Goal: Share content: Share content

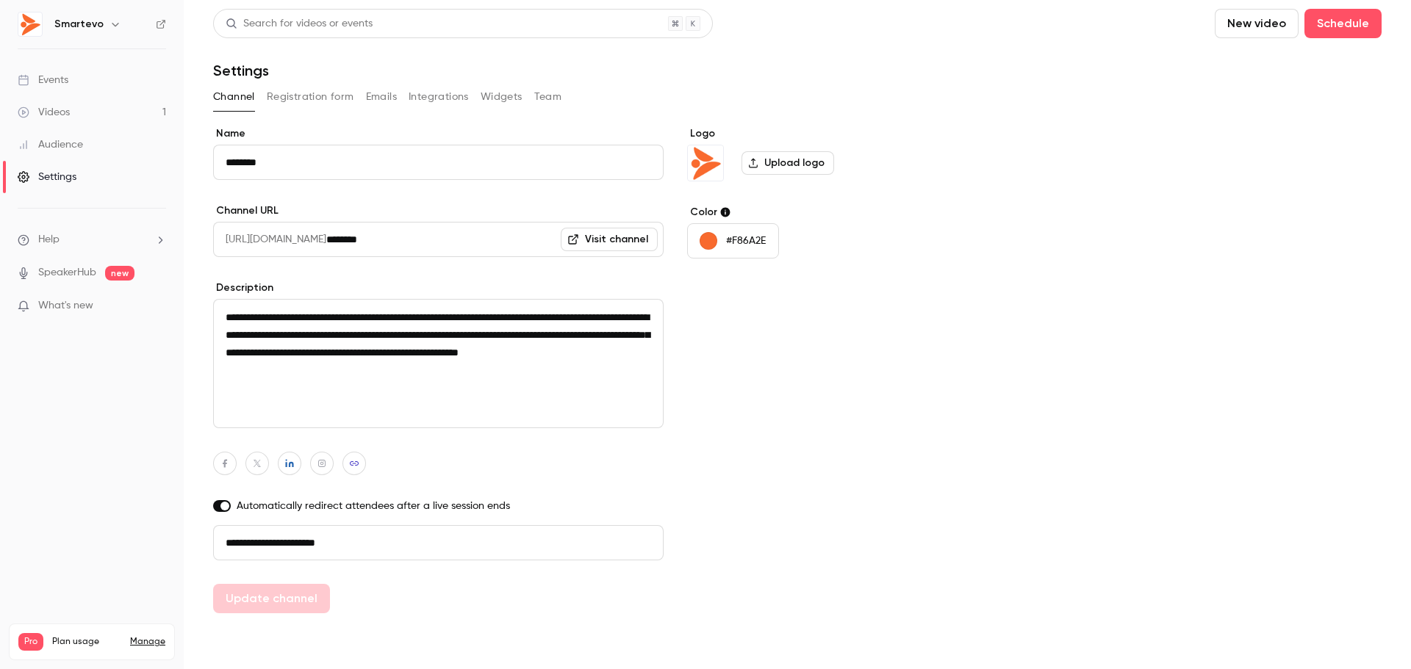
click at [296, 94] on button "Registration form" at bounding box center [310, 97] width 87 height 24
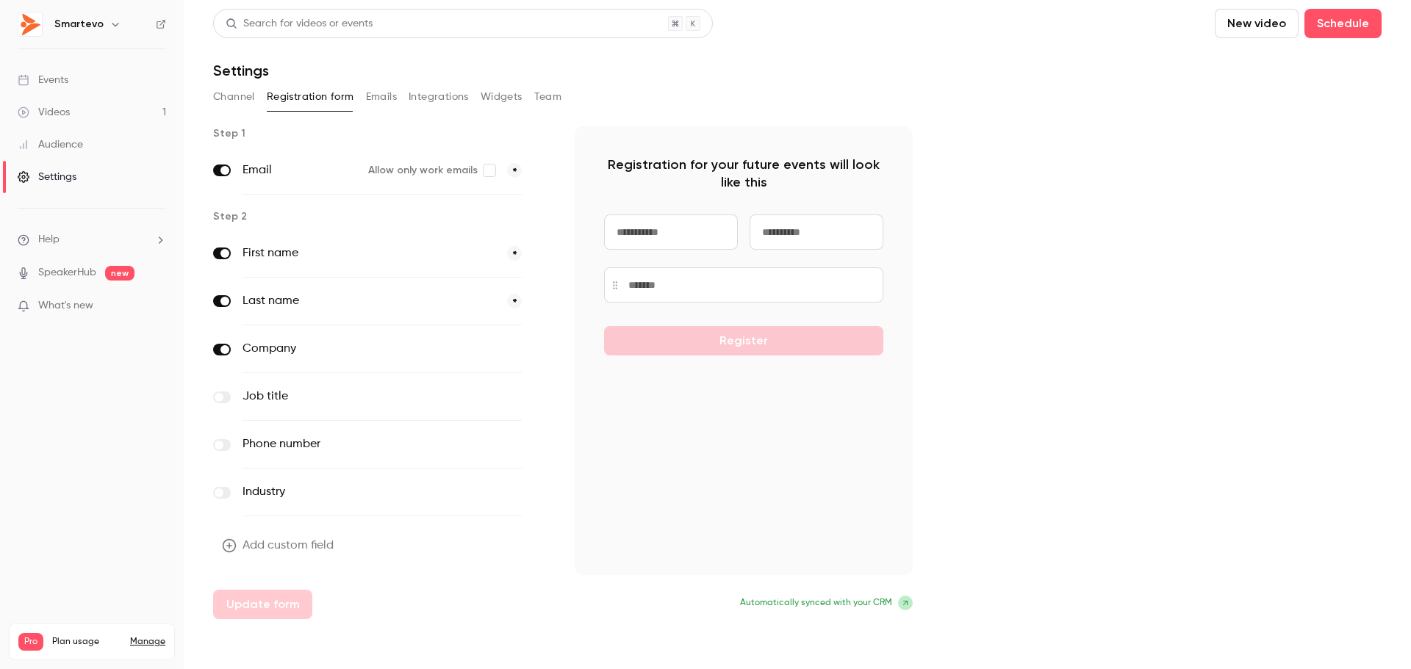
click at [410, 95] on button "Integrations" at bounding box center [439, 97] width 60 height 24
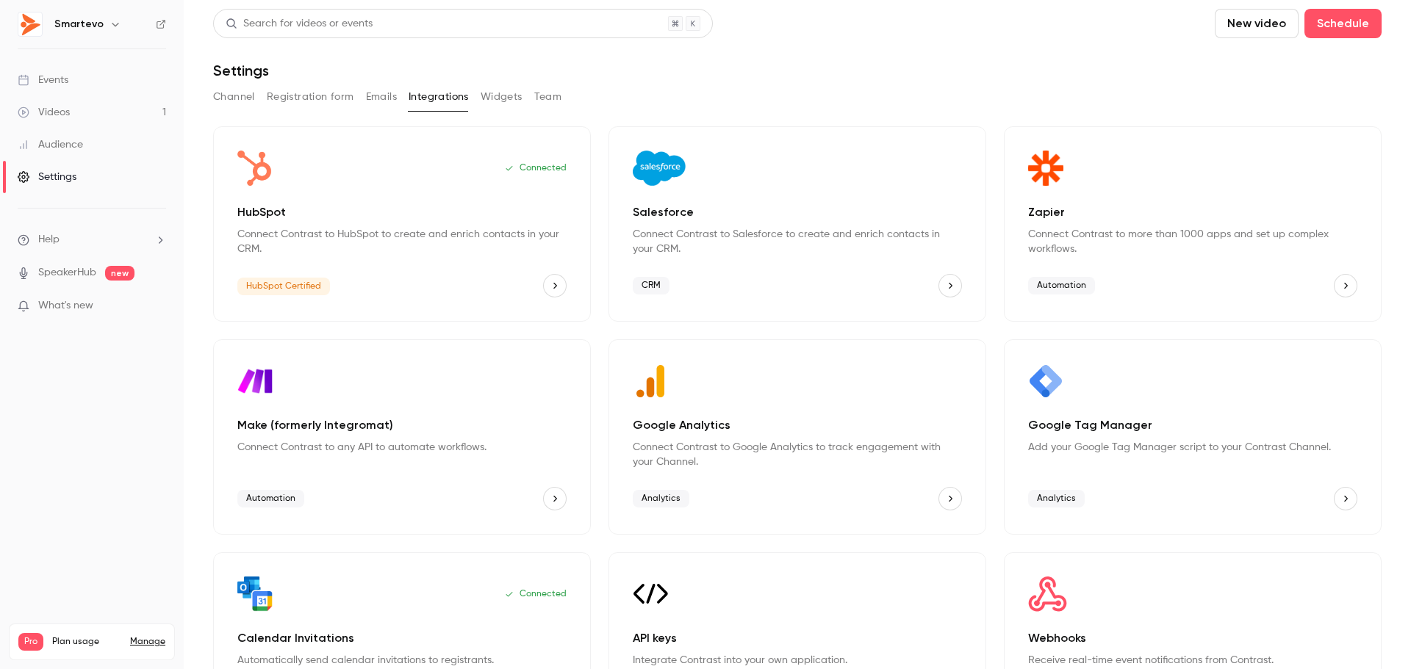
click at [79, 107] on link "Videos 1" at bounding box center [92, 112] width 184 height 32
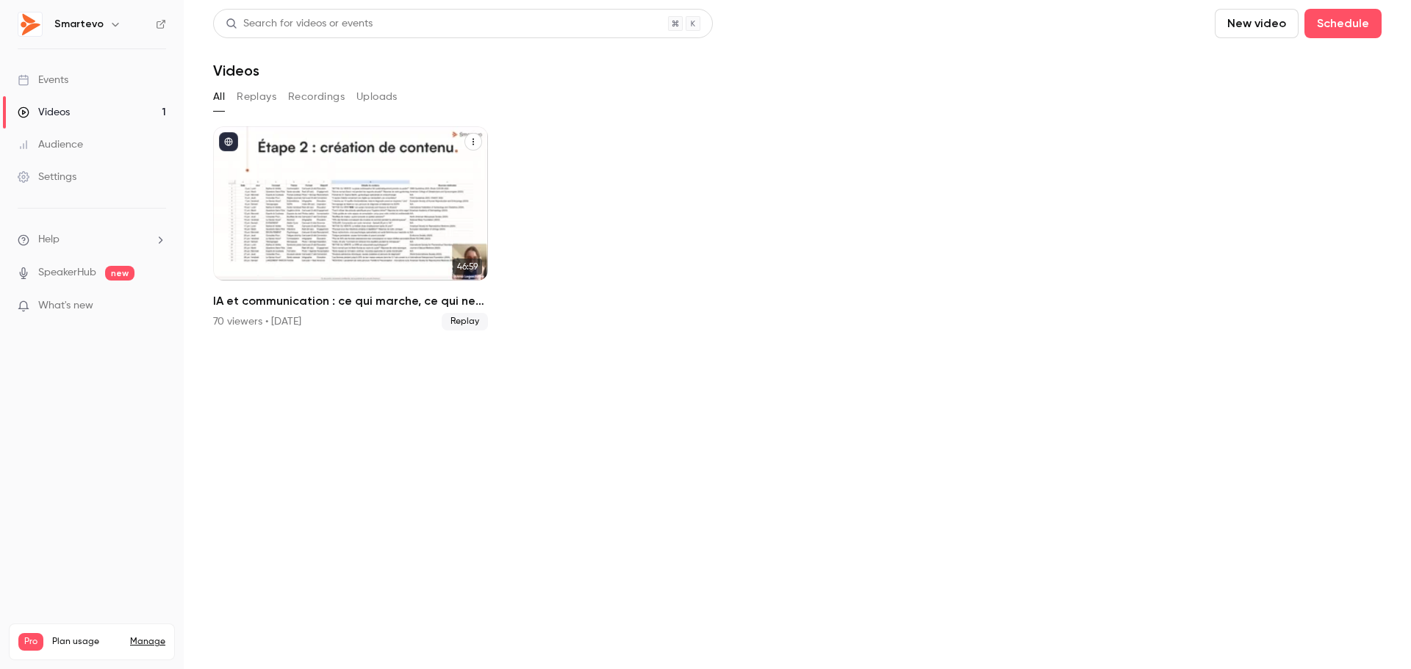
click at [373, 208] on div "IA et communication : ce qui marche, ce qui ne marche pas...du brief à la publi…" at bounding box center [350, 203] width 275 height 154
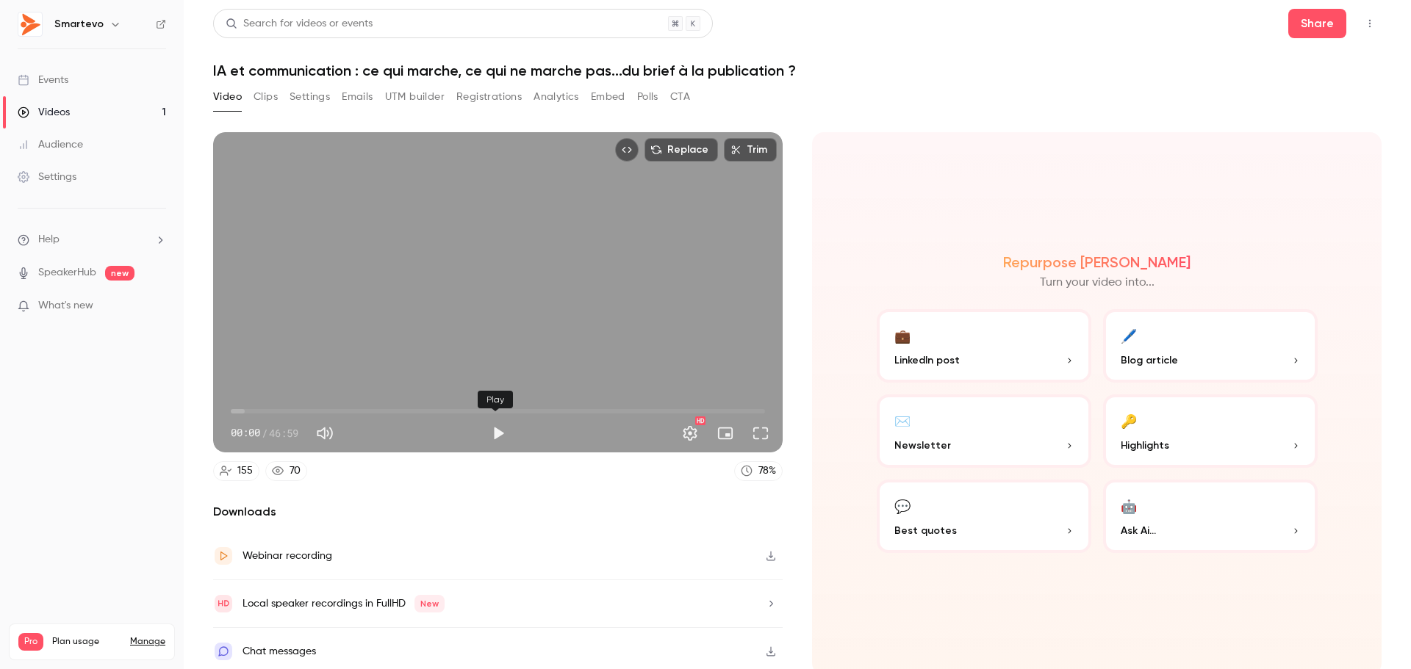
click at [495, 435] on button "Play" at bounding box center [497, 433] width 29 height 29
click at [495, 435] on button "Pause" at bounding box center [497, 433] width 29 height 29
click at [495, 435] on button "Play" at bounding box center [497, 433] width 29 height 29
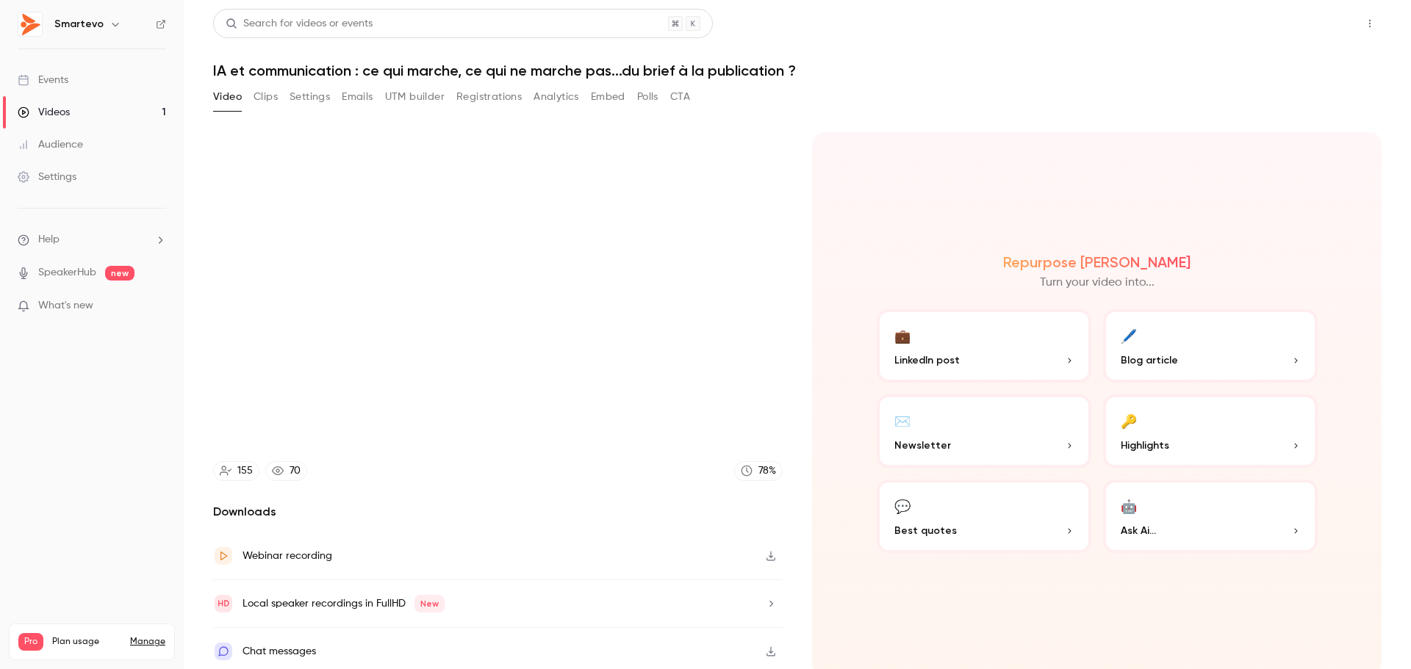
type input "***"
click at [1315, 28] on button "Share" at bounding box center [1317, 23] width 58 height 29
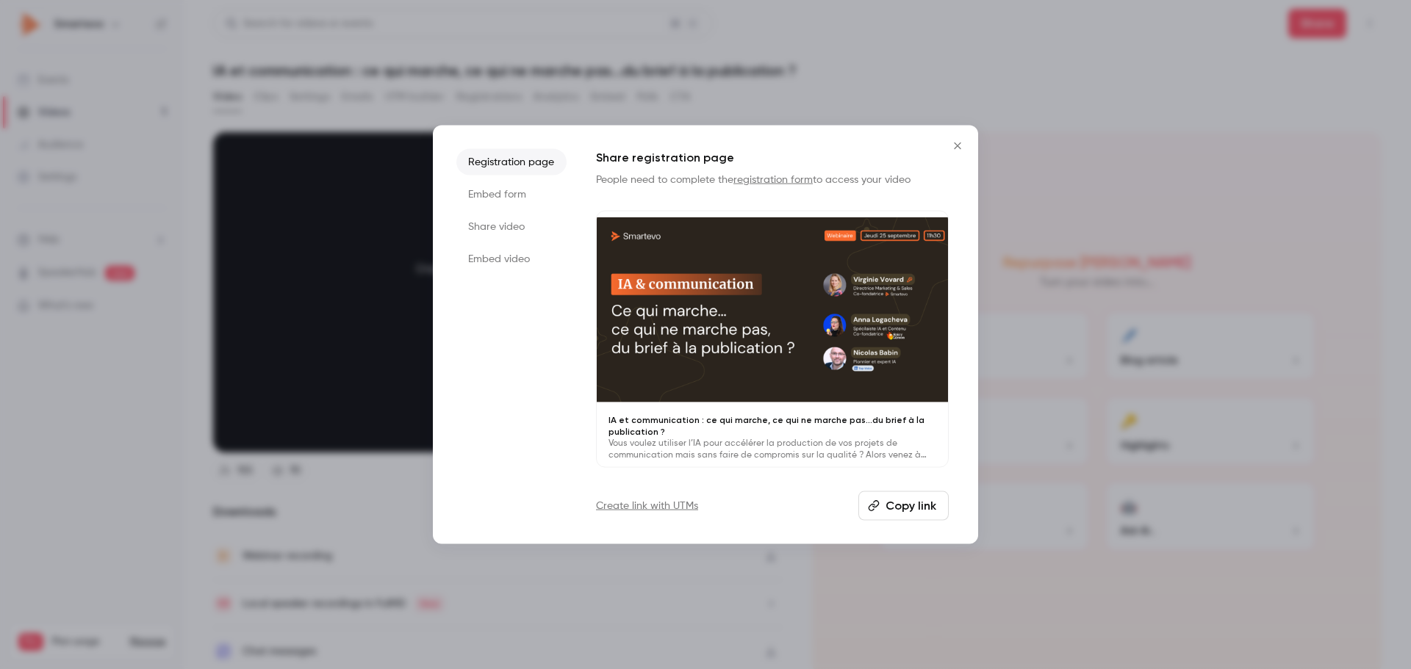
click at [526, 224] on li "Share video" at bounding box center [511, 226] width 110 height 26
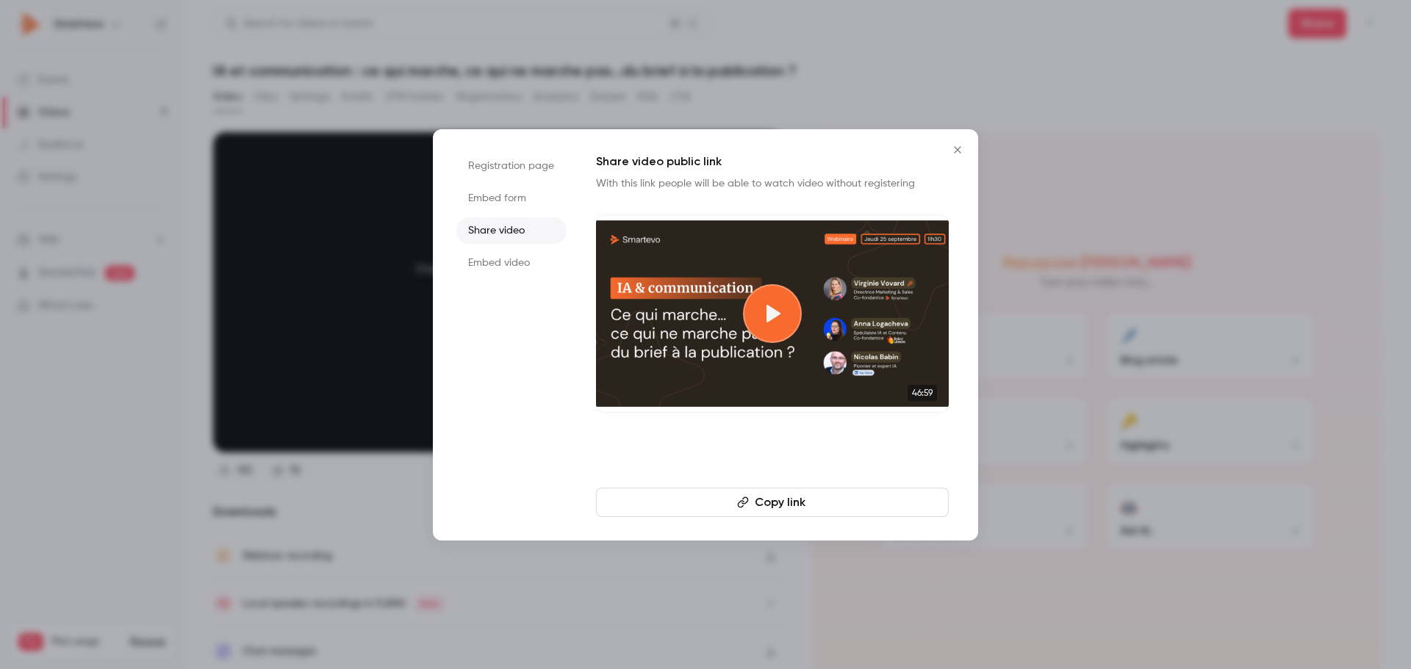
click at [758, 500] on button "Copy link" at bounding box center [772, 502] width 353 height 29
click at [955, 154] on icon "Close" at bounding box center [958, 150] width 18 height 12
